Goal: Communication & Community: Share content

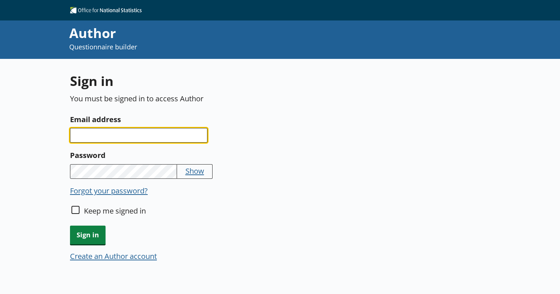
click at [167, 130] on input "Email address" at bounding box center [138, 135] width 137 height 15
type input "[EMAIL_ADDRESS][PERSON_NAME][DOMAIN_NAME]"
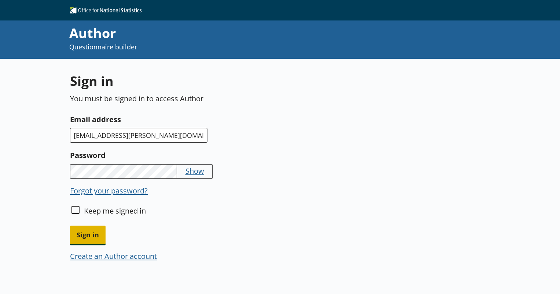
click at [86, 240] on span "Sign in" at bounding box center [88, 235] width 36 height 19
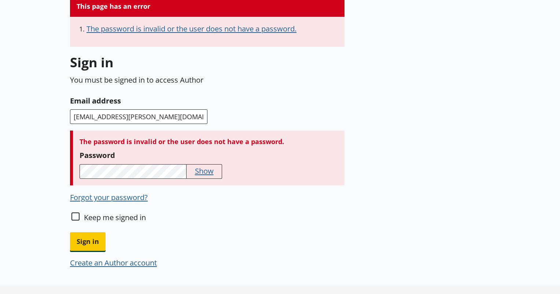
scroll to position [74, 0]
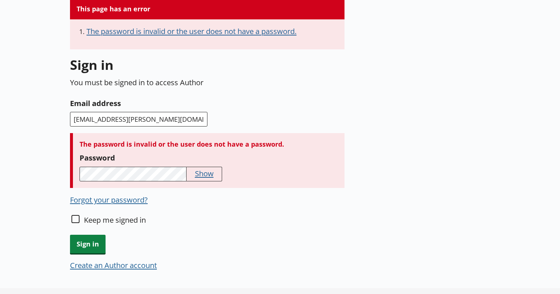
click at [118, 202] on button "Forgot your password?" at bounding box center [109, 200] width 78 height 10
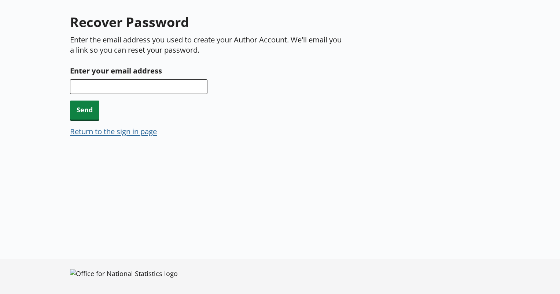
scroll to position [59, 0]
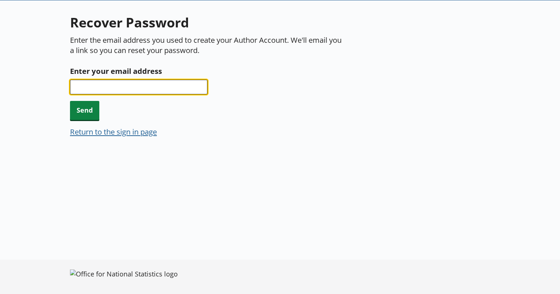
click at [140, 88] on input "Enter your email address" at bounding box center [138, 87] width 137 height 15
type input "[EMAIL_ADDRESS][PERSON_NAME][DOMAIN_NAME]"
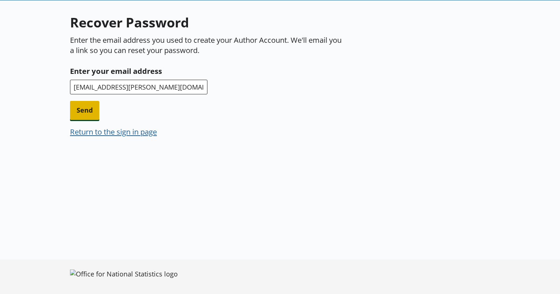
click at [85, 107] on span "Send" at bounding box center [84, 110] width 29 height 19
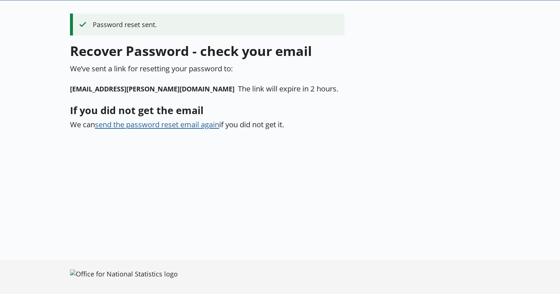
scroll to position [0, 0]
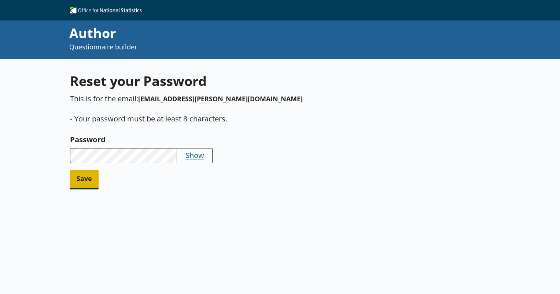
click at [87, 182] on span "Save" at bounding box center [84, 179] width 29 height 19
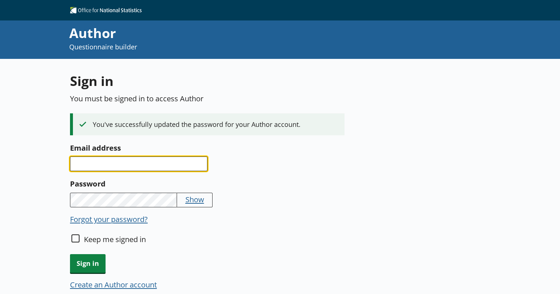
click at [128, 170] on input "Email address" at bounding box center [138, 164] width 137 height 15
type input "[EMAIL_ADDRESS][PERSON_NAME][DOMAIN_NAME]"
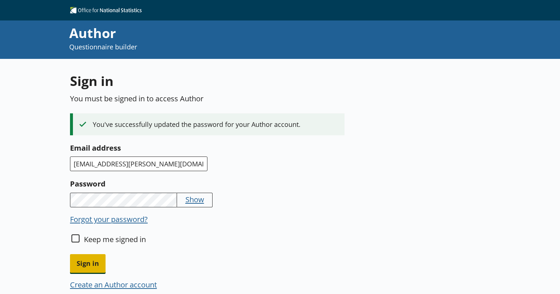
click at [94, 263] on span "Sign in" at bounding box center [88, 264] width 36 height 19
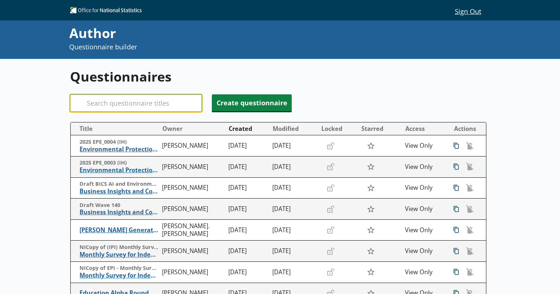
click at [165, 103] on input "Search" at bounding box center [136, 104] width 132 height 18
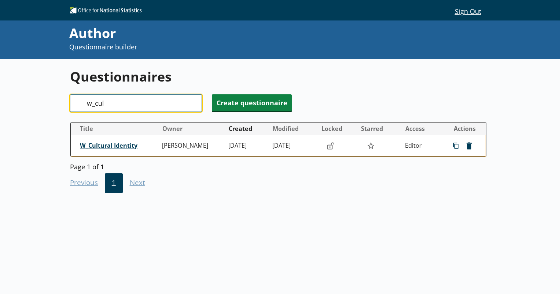
type input "w_cul"
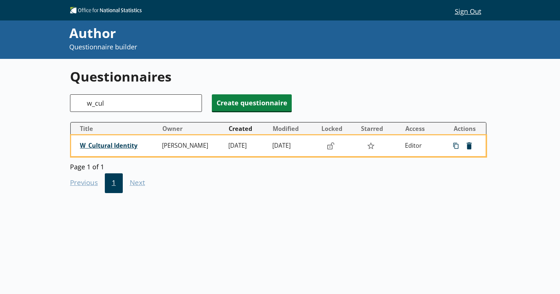
click at [123, 145] on span "W_Cultural Identity" at bounding box center [119, 146] width 79 height 8
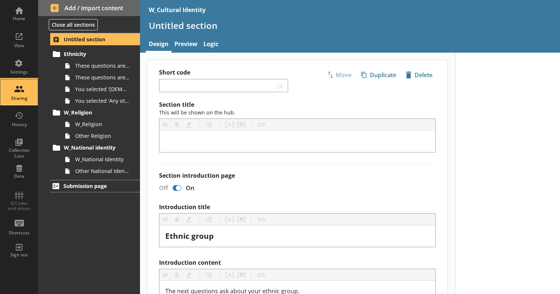
click at [22, 90] on div "Sharing" at bounding box center [19, 92] width 26 height 26
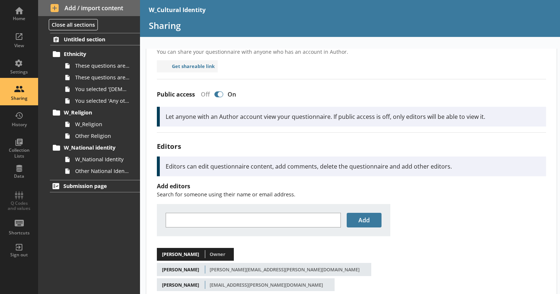
scroll to position [42, 0]
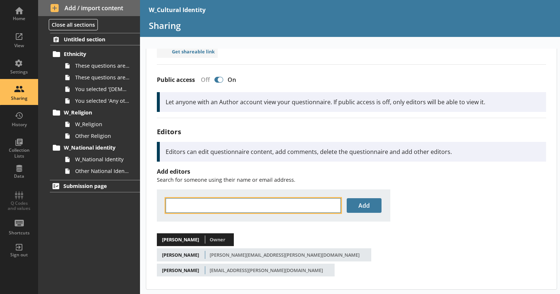
click at [223, 210] on input "text" at bounding box center [253, 206] width 175 height 15
click at [257, 215] on span "< dann [EMAIL_ADDRESS][DOMAIN_NAME] >" at bounding box center [315, 218] width 129 height 14
type input "[PERSON_NAME]"
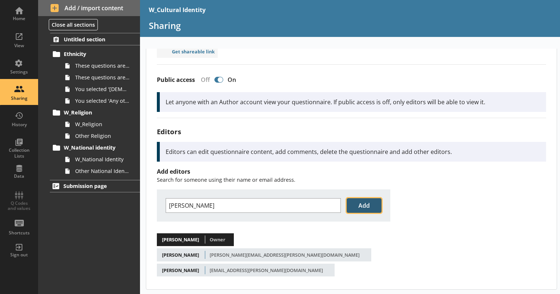
click at [359, 204] on button "Add" at bounding box center [364, 206] width 35 height 15
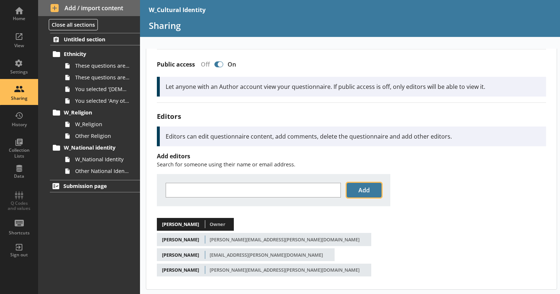
scroll to position [0, 0]
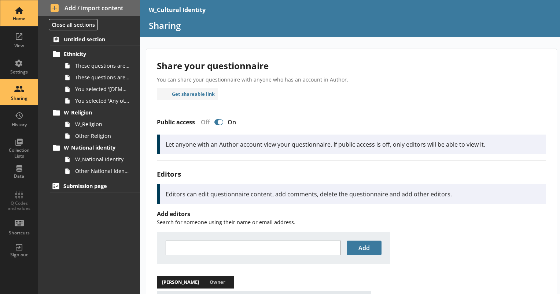
click at [27, 6] on div "Home" at bounding box center [19, 13] width 26 height 26
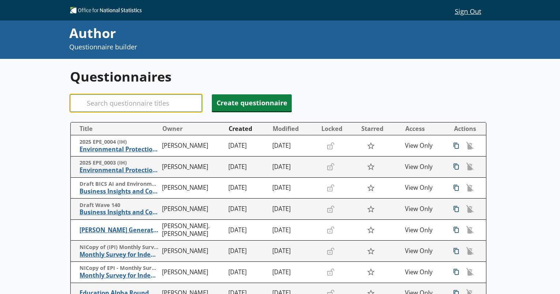
click at [107, 102] on input "Search" at bounding box center [136, 104] width 132 height 18
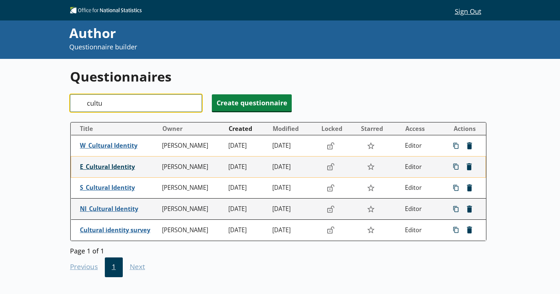
type input "cultu"
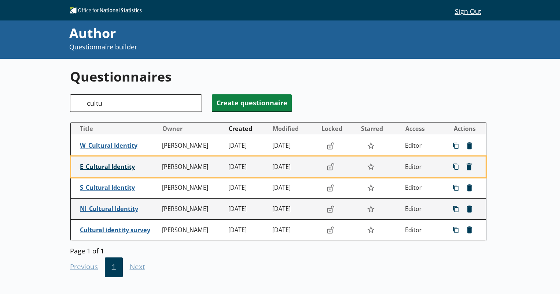
click at [119, 167] on span "E_Cultural Identity" at bounding box center [119, 167] width 79 height 8
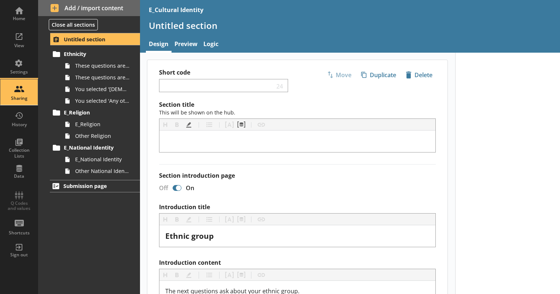
click at [13, 93] on div "Sharing" at bounding box center [19, 92] width 26 height 26
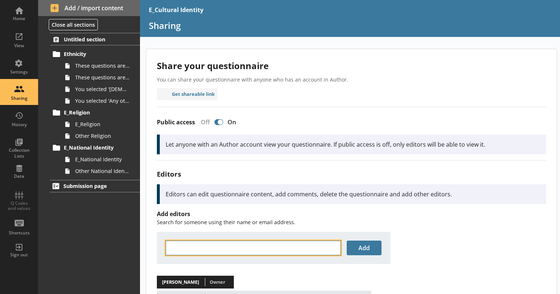
click at [236, 246] on input "text" at bounding box center [253, 248] width 175 height 15
click at [254, 258] on span "< dann [EMAIL_ADDRESS][DOMAIN_NAME] >" at bounding box center [315, 260] width 129 height 14
type input "[PERSON_NAME]"
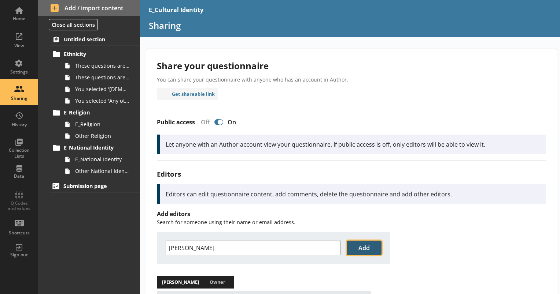
click at [354, 247] on button "Add" at bounding box center [364, 248] width 35 height 15
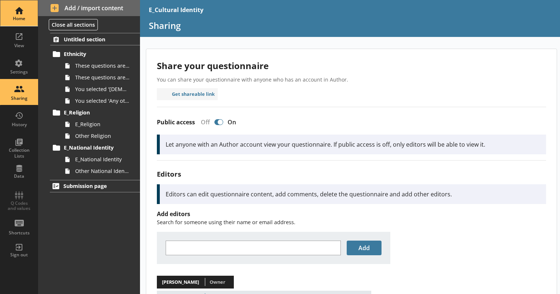
click at [17, 10] on div "Home" at bounding box center [19, 13] width 26 height 26
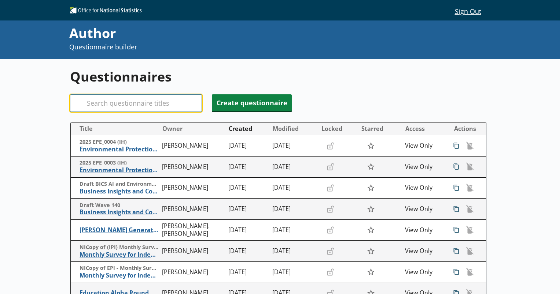
click at [163, 103] on input "Search" at bounding box center [136, 104] width 132 height 18
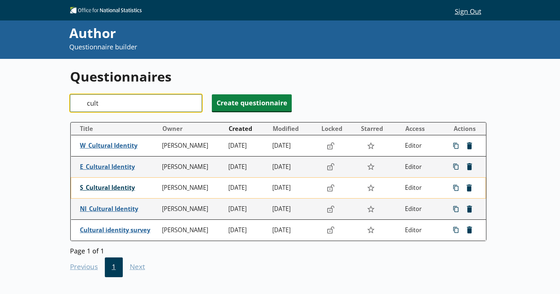
type input "cult"
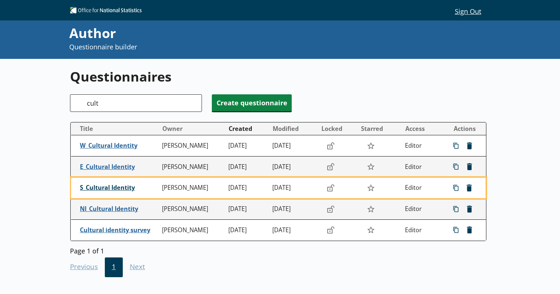
click at [99, 190] on span "S_Cultural Identity" at bounding box center [119, 188] width 79 height 8
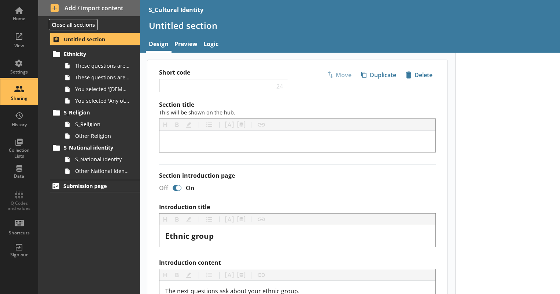
click at [25, 85] on div "Sharing" at bounding box center [19, 92] width 26 height 26
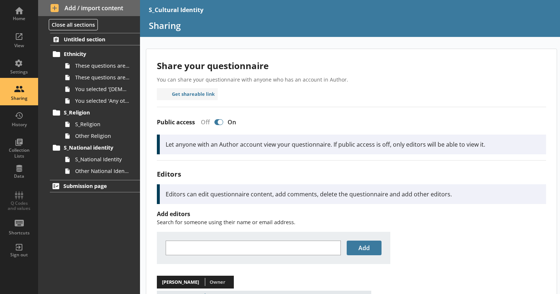
scroll to position [42, 0]
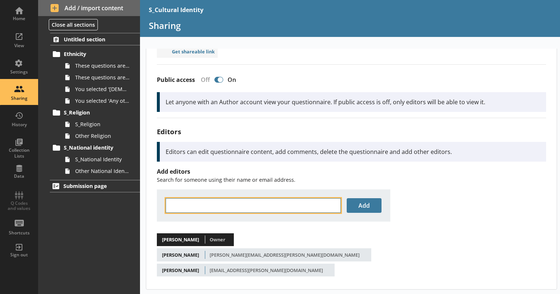
click at [228, 199] on input "text" at bounding box center [253, 206] width 175 height 15
click at [281, 218] on li "[PERSON_NAME] < dann [EMAIL_ADDRESS][DOMAIN_NAME] >" at bounding box center [273, 218] width 215 height 10
type input "[PERSON_NAME]"
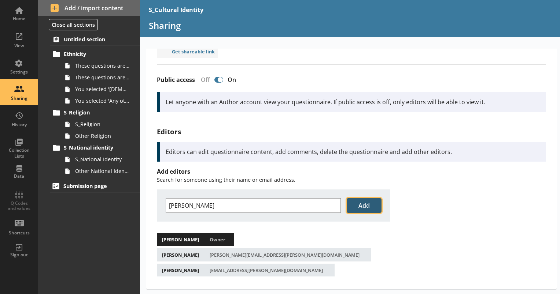
click at [365, 202] on button "Add" at bounding box center [364, 206] width 35 height 15
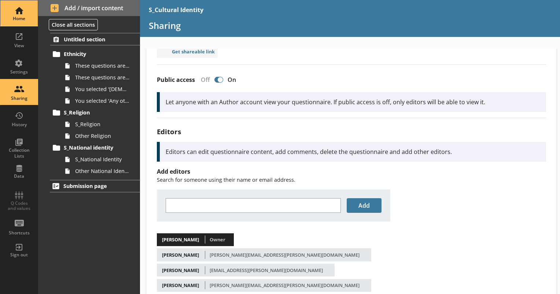
click at [21, 8] on div "Home" at bounding box center [19, 13] width 26 height 26
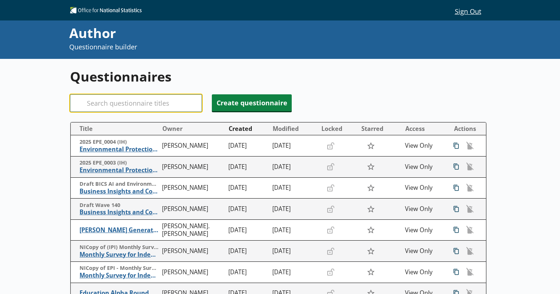
click at [116, 106] on input "Search" at bounding box center [136, 104] width 132 height 18
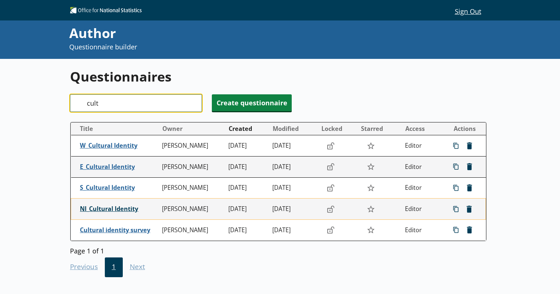
type input "cult"
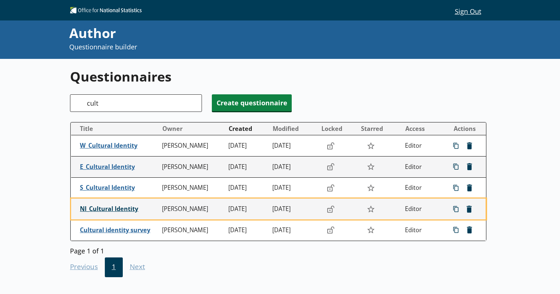
click at [115, 210] on span "NI_Cultural Identity" at bounding box center [119, 209] width 79 height 8
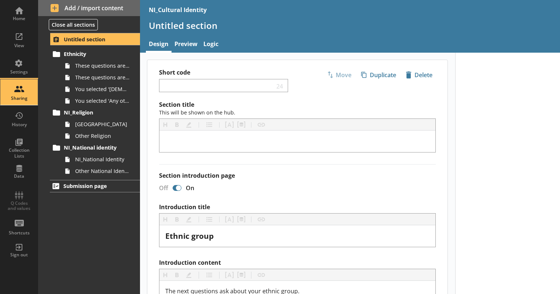
click at [23, 94] on div "Sharing" at bounding box center [19, 92] width 26 height 26
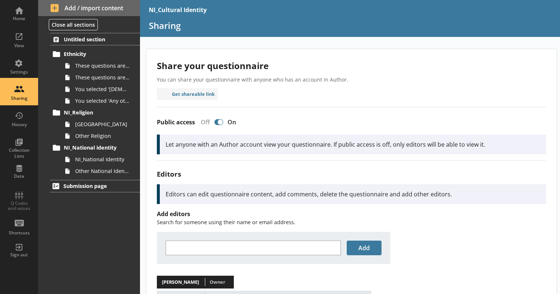
scroll to position [42, 0]
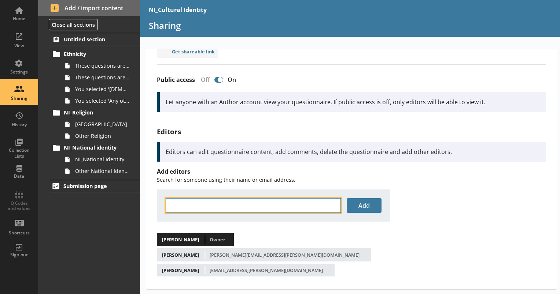
click at [212, 208] on input "text" at bounding box center [253, 206] width 175 height 15
click at [274, 216] on span "< [PERSON_NAME] .[PERSON_NAME][EMAIL_ADDRESS][DOMAIN_NAME] >" at bounding box center [309, 218] width 140 height 14
type input "[PERSON_NAME]"
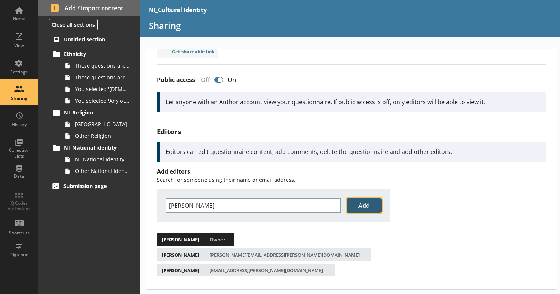
click at [360, 206] on button "Add" at bounding box center [364, 206] width 35 height 15
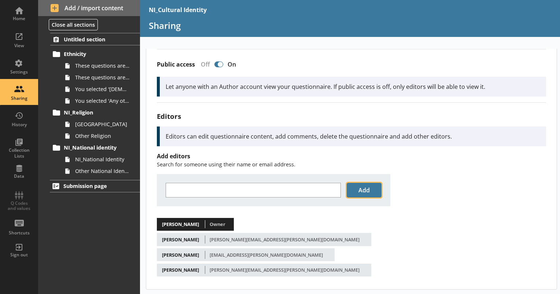
scroll to position [0, 0]
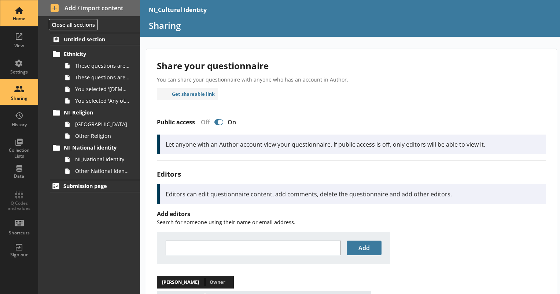
click at [15, 15] on div "Home" at bounding box center [19, 13] width 26 height 26
